Goal: Information Seeking & Learning: Learn about a topic

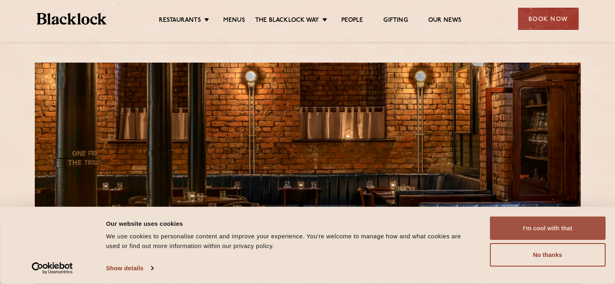
click at [526, 229] on button "I'm cool with that" at bounding box center [548, 228] width 116 height 23
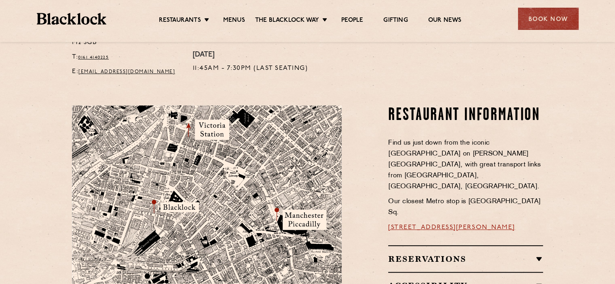
scroll to position [538, 0]
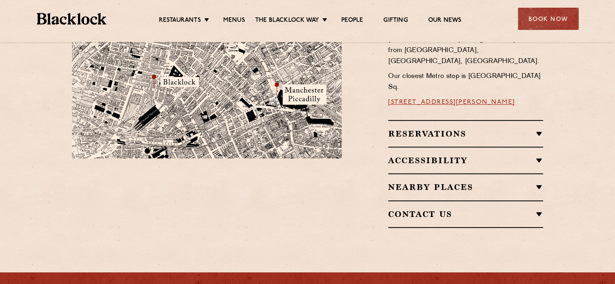
click at [229, 15] on ul "Restaurants Soho City Shoreditch Covent Garden Canary Wharf Manchester Birmingh…" at bounding box center [309, 19] width 407 height 13
click at [230, 17] on link "Menus" at bounding box center [234, 21] width 22 height 9
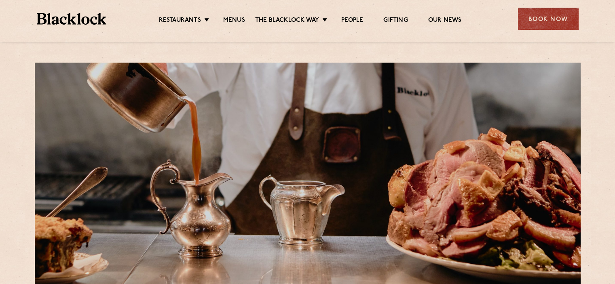
click at [230, 17] on link "Menus" at bounding box center [234, 21] width 22 height 9
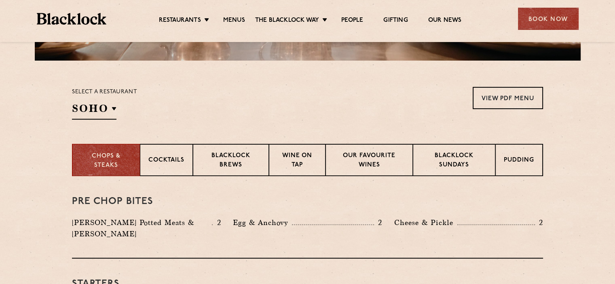
scroll to position [234, 0]
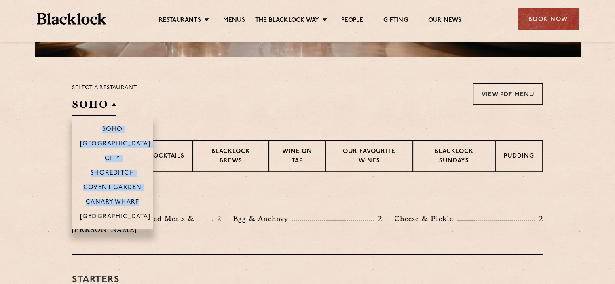
drag, startPoint x: 115, startPoint y: 103, endPoint x: 112, endPoint y: 209, distance: 105.1
click at [112, 116] on div "SOHO Soho [GEOGRAPHIC_DATA] [GEOGRAPHIC_DATA] [GEOGRAPHIC_DATA] [GEOGRAPHIC_DAT…" at bounding box center [94, 106] width 44 height 18
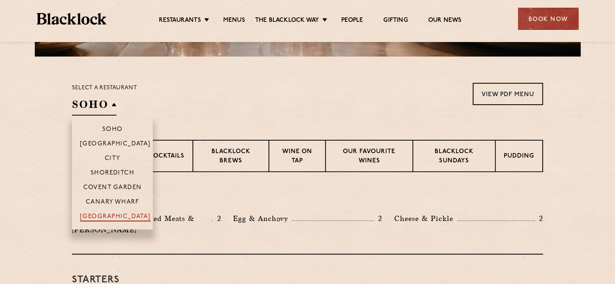
click at [113, 218] on p "[GEOGRAPHIC_DATA]" at bounding box center [115, 217] width 71 height 8
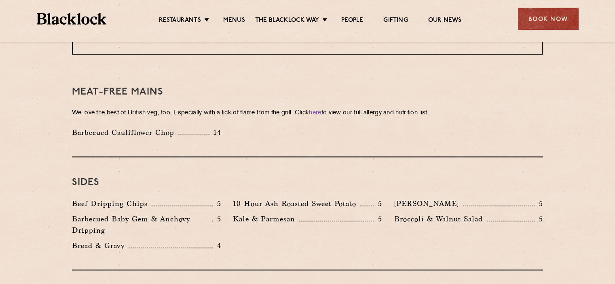
scroll to position [1161, 0]
